Goal: Navigation & Orientation: Find specific page/section

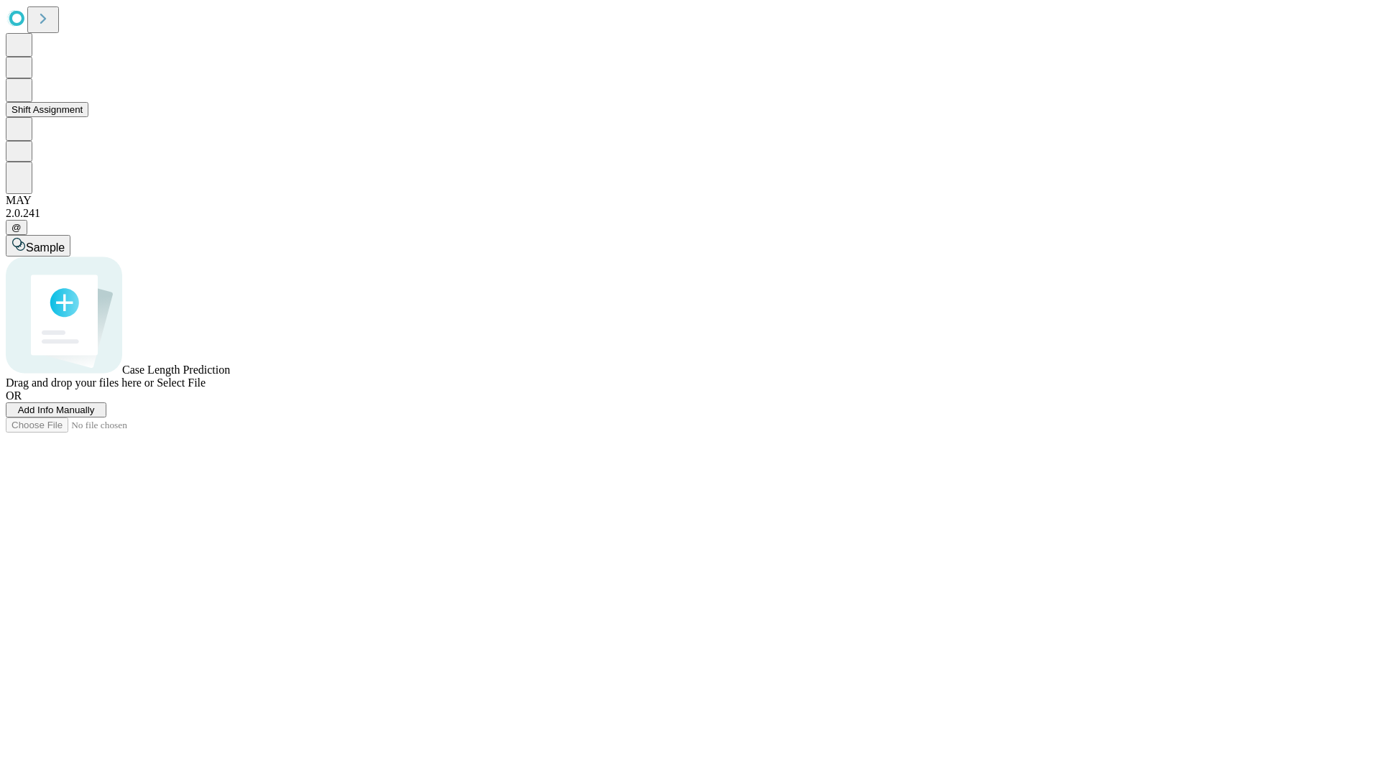
click at [88, 117] on button "Shift Assignment" at bounding box center [47, 109] width 83 height 15
